Goal: Find specific page/section: Find specific page/section

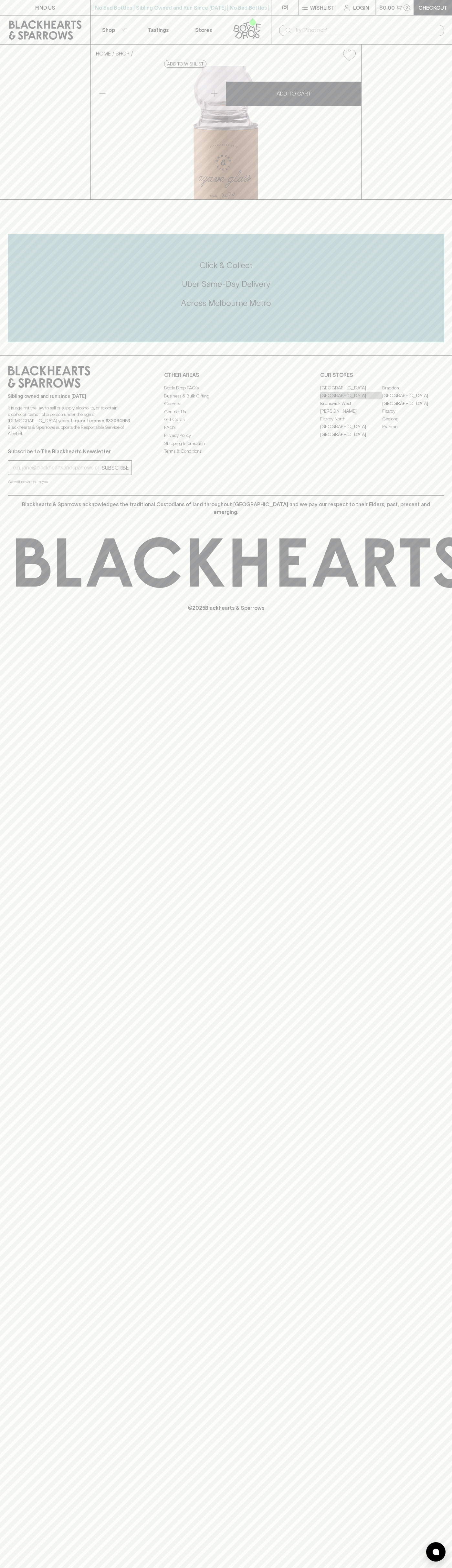
click at [351, 399] on link "[GEOGRAPHIC_DATA]" at bounding box center [351, 395] width 62 height 8
click at [190, 13] on div "| No Bad Bottles | Sibling Owned and Run Since 2006 | No Bad Bottles | Sibling …" at bounding box center [180, 7] width 181 height 15
click at [445, 825] on div "FIND US | No Bad Bottles | Sibling Owned and Run Since 2006 | No Bad Bottles | …" at bounding box center [226, 784] width 452 height 1568
click at [256, 1567] on html "FIND US | No Bad Bottles | Sibling Owned and Run Since 2006 | No Bad Bottles | …" at bounding box center [226, 784] width 452 height 1568
click at [15, 860] on div "FIND US | No Bad Bottles | Sibling Owned and Run Since 2006 | No Bad Bottles | …" at bounding box center [226, 784] width 452 height 1568
